Goal: Task Accomplishment & Management: Manage account settings

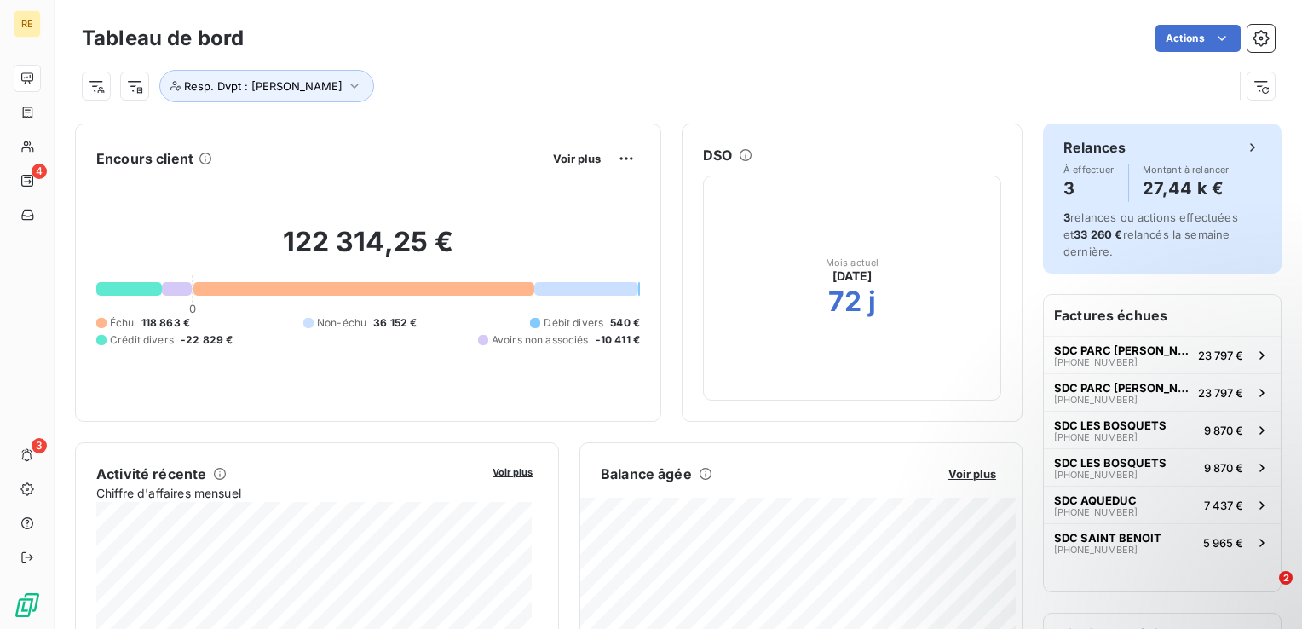
click at [1239, 155] on div "Relances" at bounding box center [1162, 147] width 198 height 20
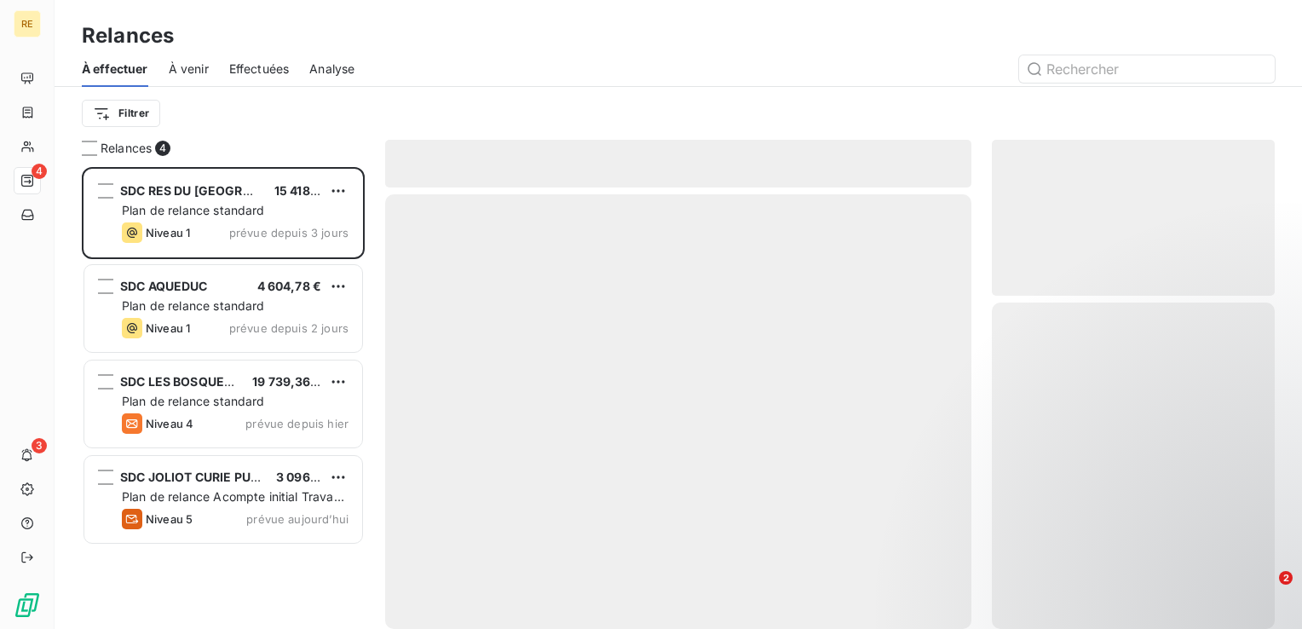
scroll to position [449, 269]
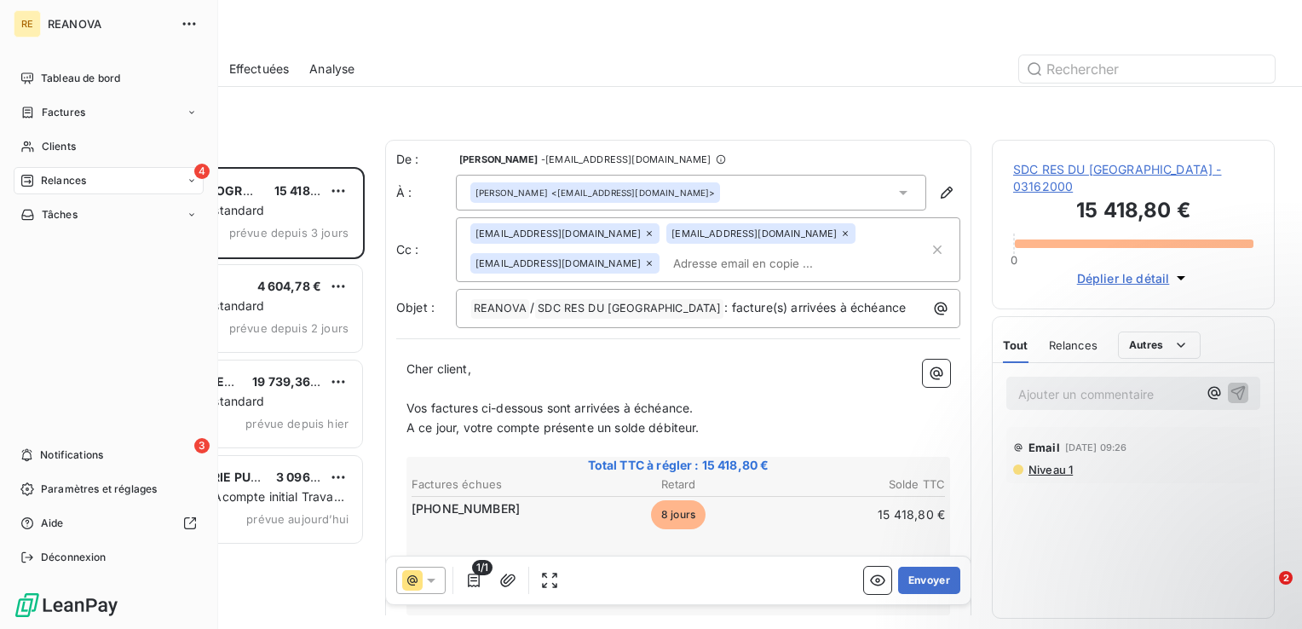
click at [24, 15] on div "RE" at bounding box center [27, 23] width 27 height 27
click at [82, 23] on span "REANOVA" at bounding box center [109, 24] width 123 height 14
click at [72, 83] on span "Tableau de bord" at bounding box center [80, 78] width 79 height 15
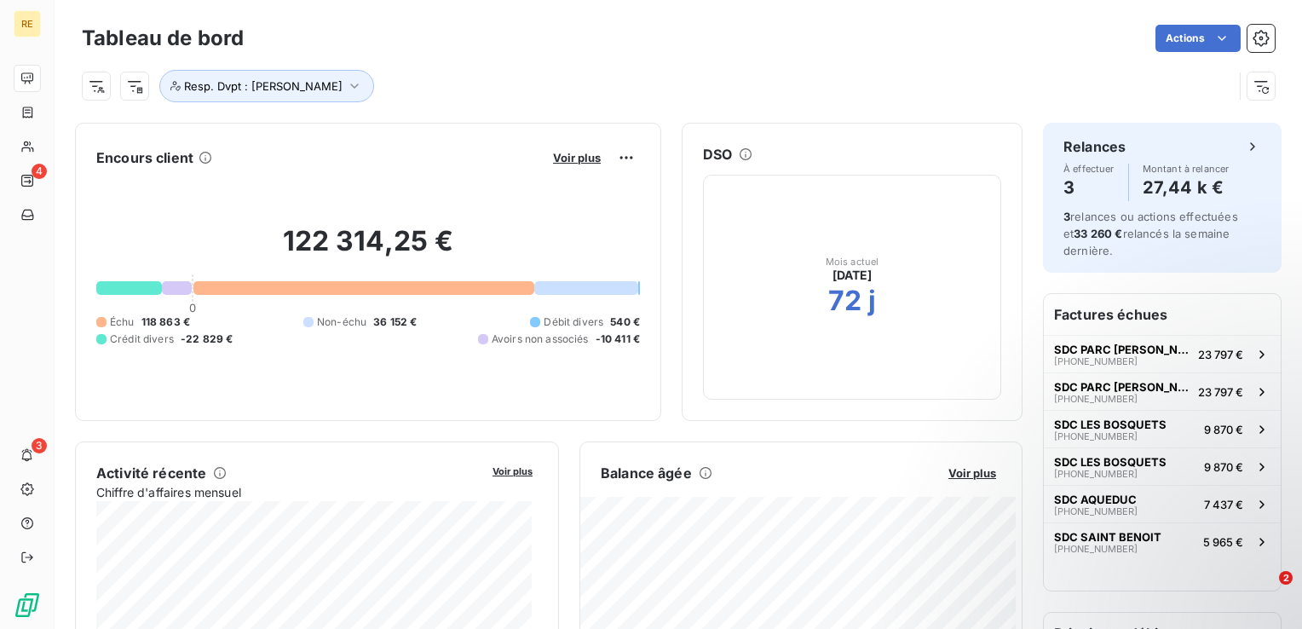
click at [566, 165] on div "Voir plus" at bounding box center [594, 157] width 92 height 27
click at [563, 156] on span "Voir plus" at bounding box center [577, 158] width 48 height 14
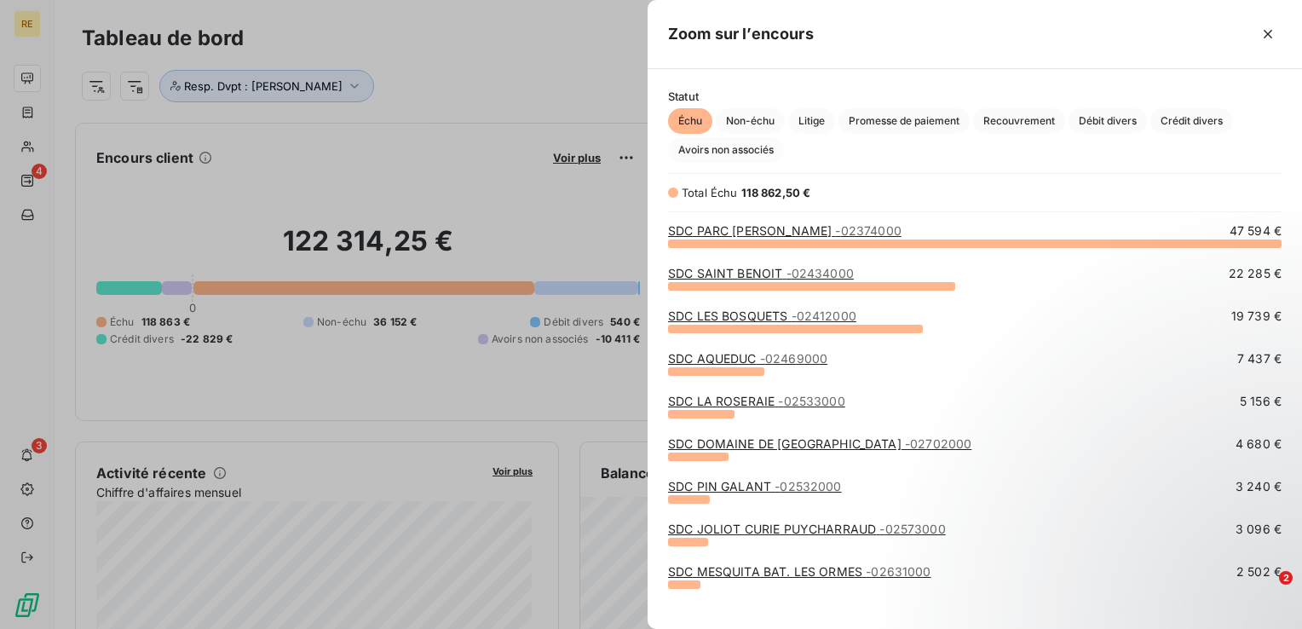
scroll to position [373, 641]
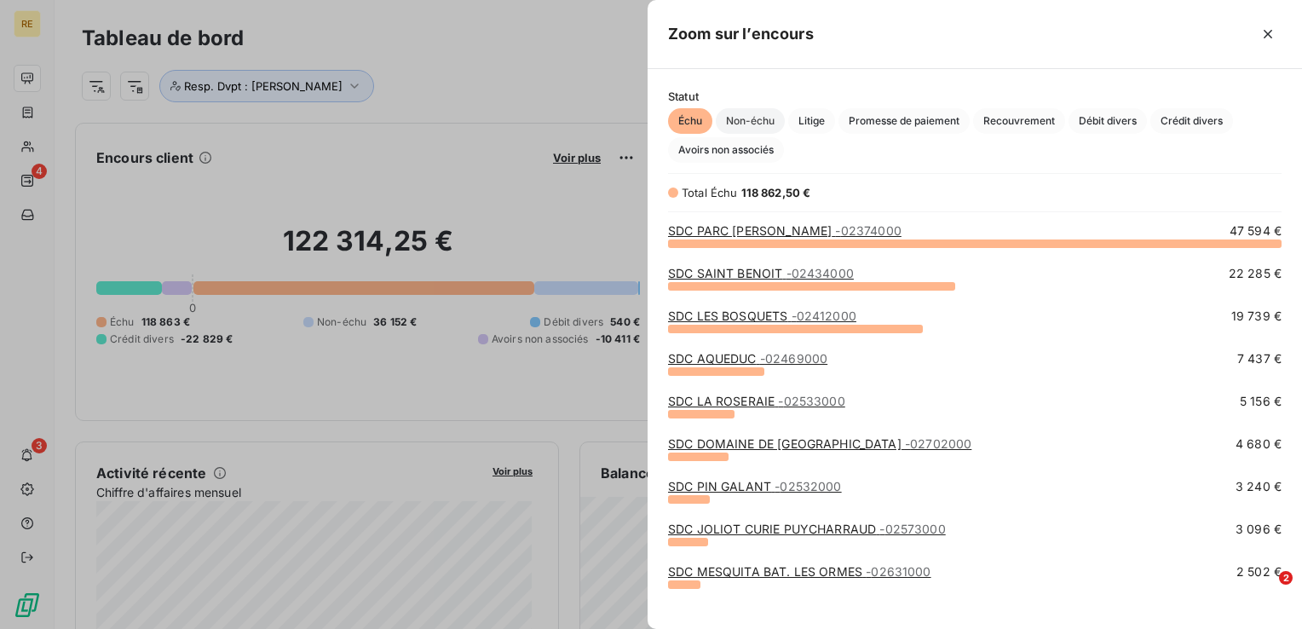
click at [742, 122] on span "Non-échu" at bounding box center [750, 121] width 69 height 26
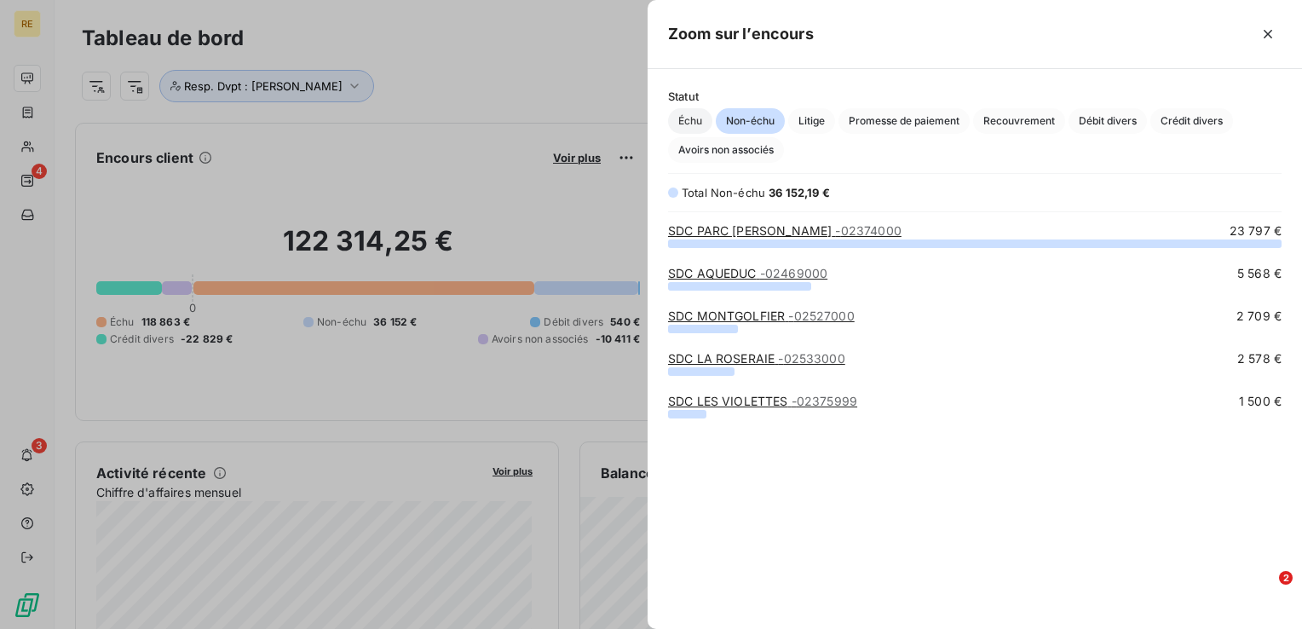
click at [698, 121] on span "Échu" at bounding box center [690, 121] width 44 height 26
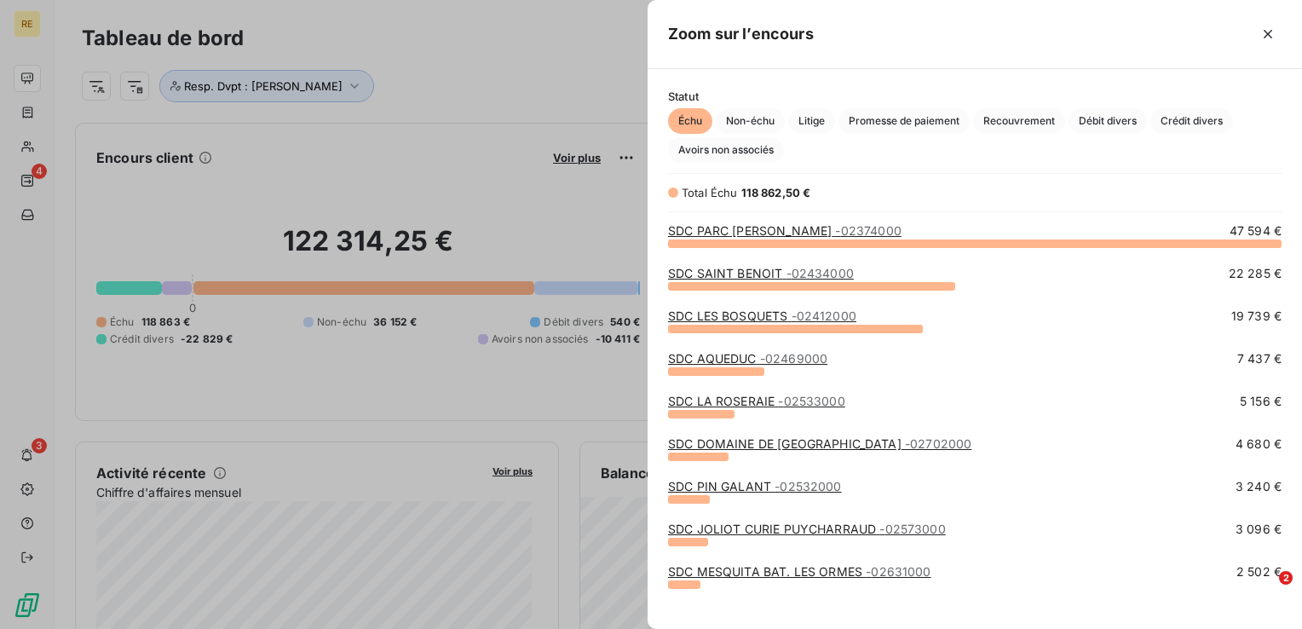
click at [538, 102] on div at bounding box center [651, 314] width 1302 height 629
